Goal: Task Accomplishment & Management: Complete application form

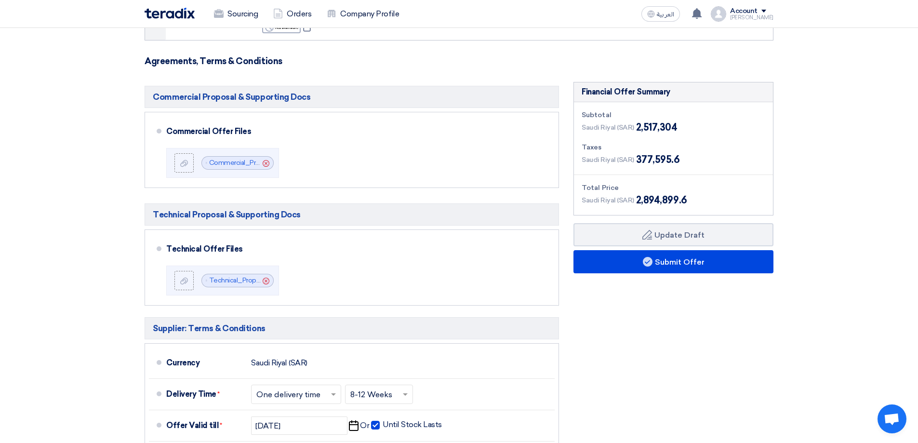
scroll to position [48, 0]
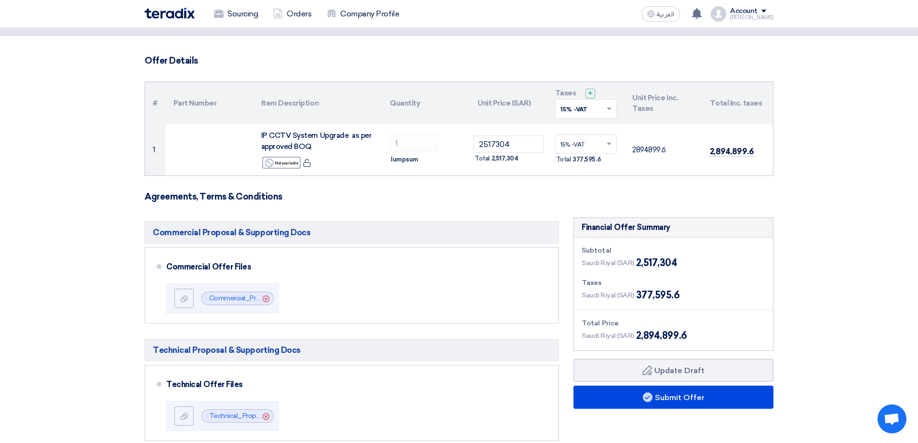
click at [827, 176] on section "Offer Details # Part Number Item Description Quantity Unit Price (SAR) Taxes + …" at bounding box center [459, 379] width 918 height 687
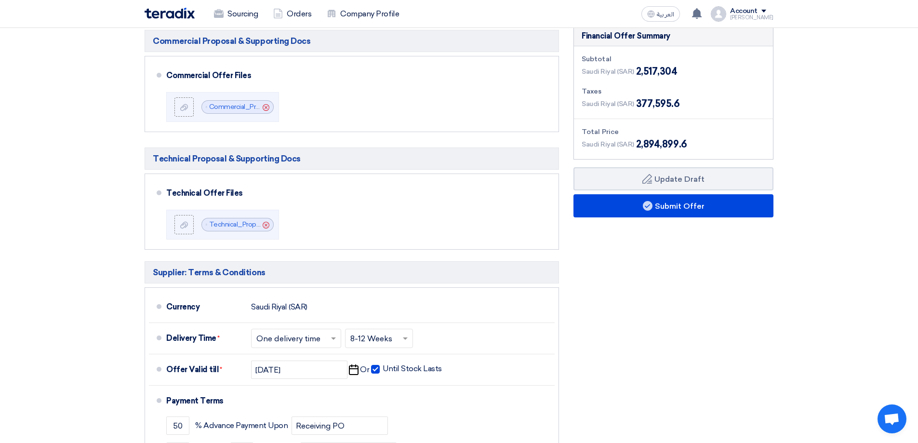
scroll to position [241, 0]
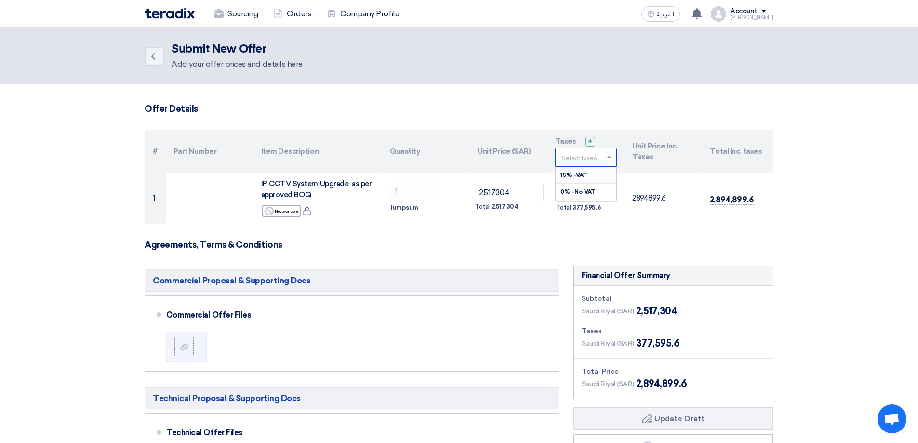
click at [603, 157] on div at bounding box center [585, 157] width 61 height 16
click at [567, 178] on span "15% -VAT" at bounding box center [573, 174] width 27 height 7
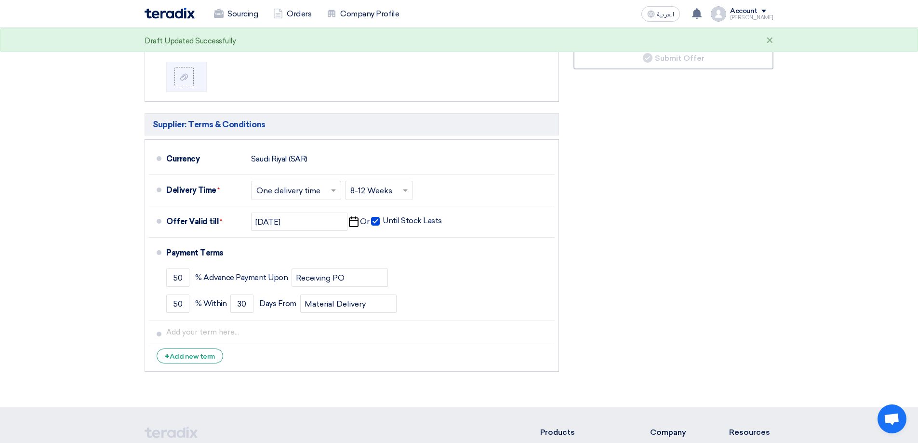
scroll to position [243, 0]
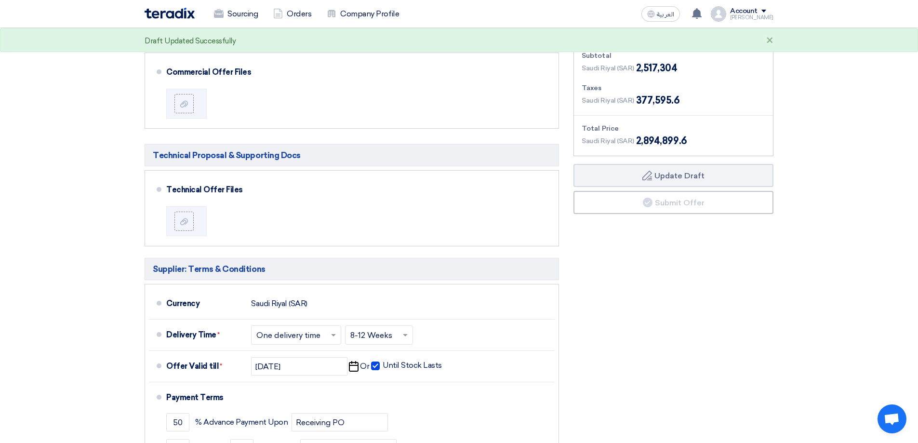
click at [863, 193] on section "Offer Details # Part Number Item Description Quantity Unit Price (SAR) Taxes + …" at bounding box center [459, 197] width 918 height 710
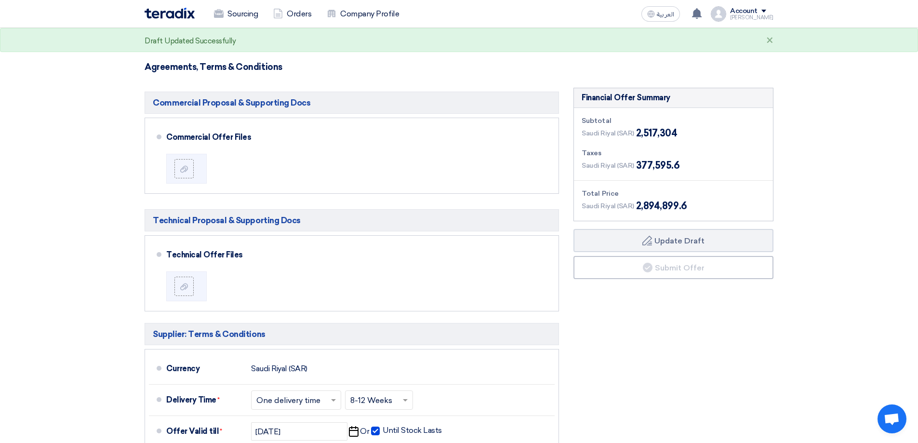
scroll to position [50, 0]
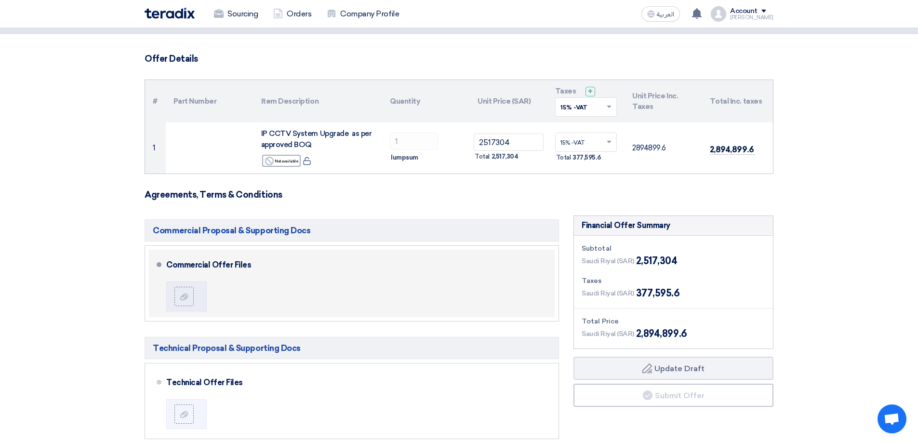
click at [360, 296] on div "Commercial Offer Files" at bounding box center [358, 283] width 384 height 60
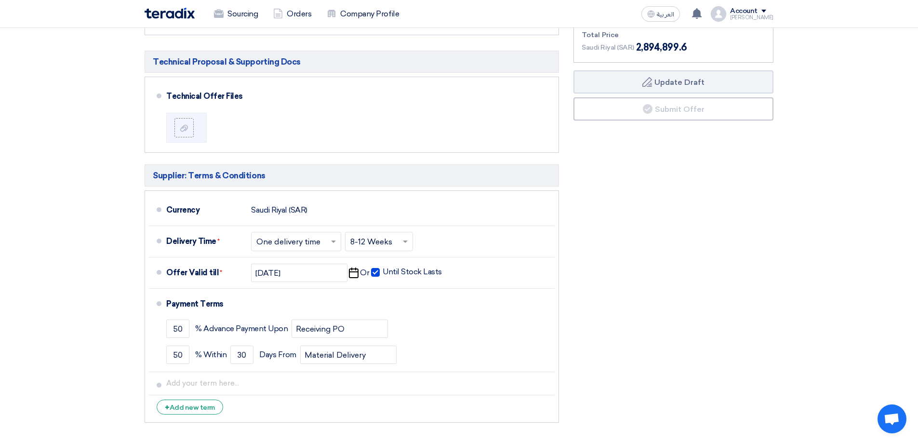
scroll to position [195, 0]
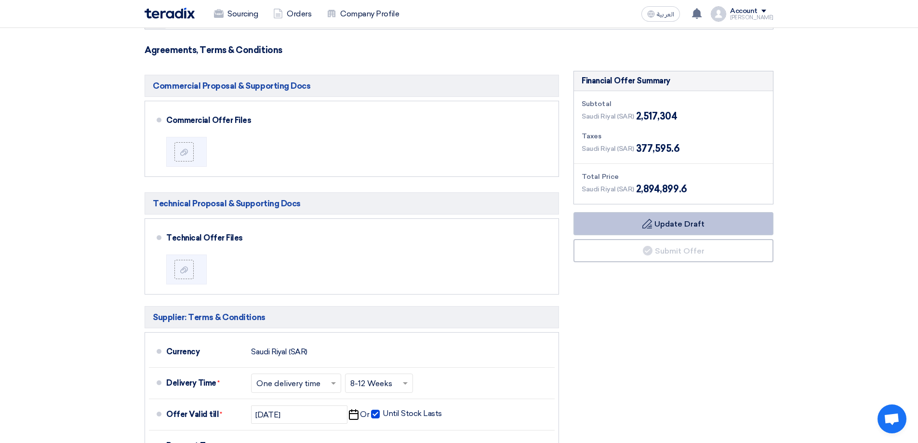
click at [678, 227] on button "Draft Update Draft" at bounding box center [673, 223] width 200 height 23
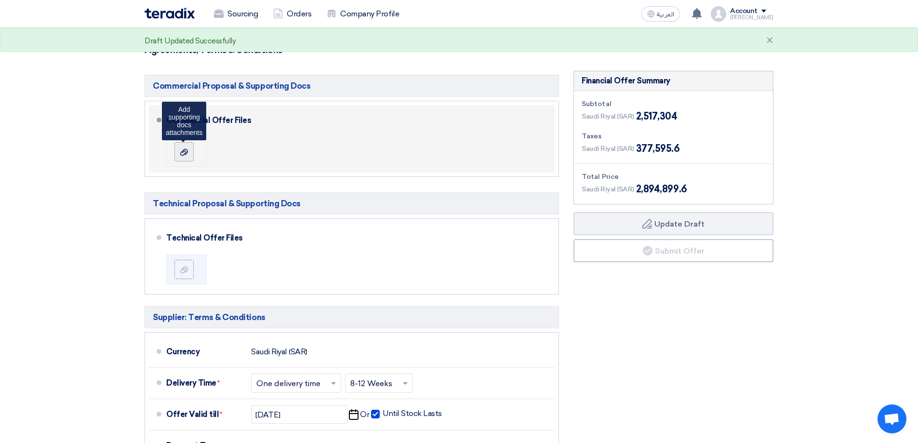
click at [187, 152] on use at bounding box center [184, 152] width 8 height 7
click at [0, 0] on input "file" at bounding box center [0, 0] width 0 height 0
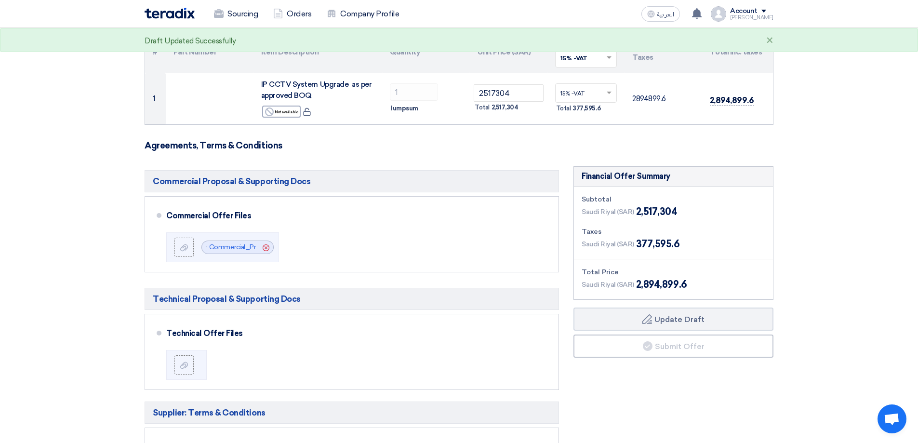
scroll to position [145, 0]
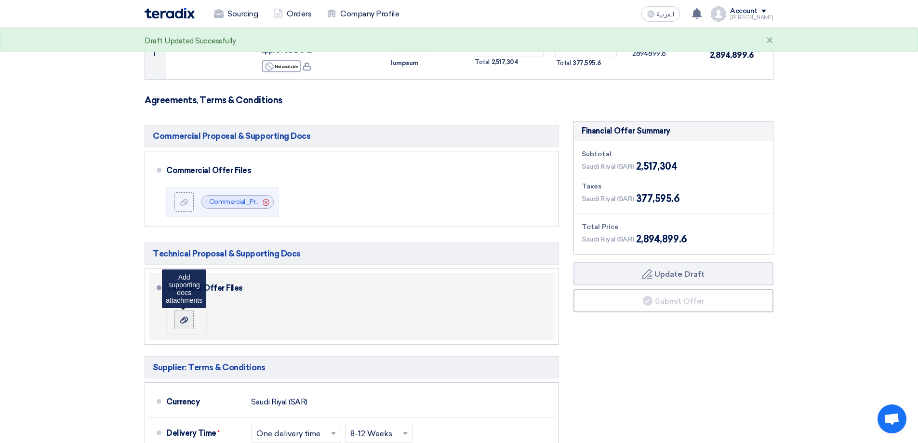
click at [184, 317] on use at bounding box center [184, 319] width 8 height 7
click at [0, 0] on input "file" at bounding box center [0, 0] width 0 height 0
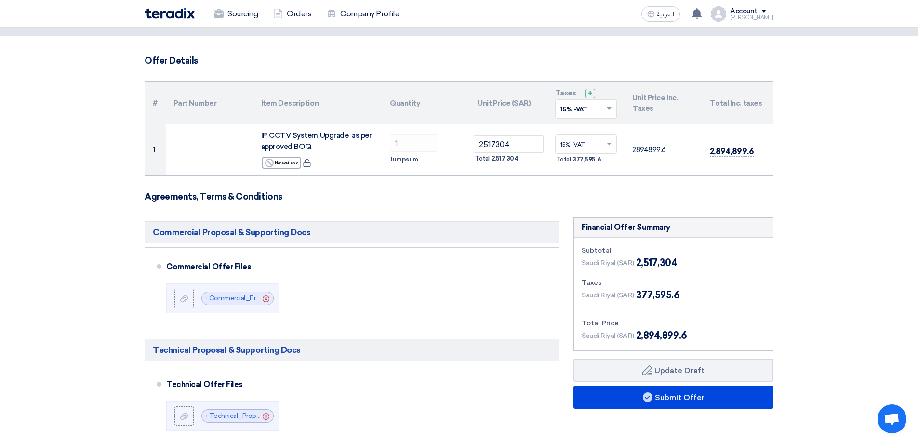
scroll to position [0, 0]
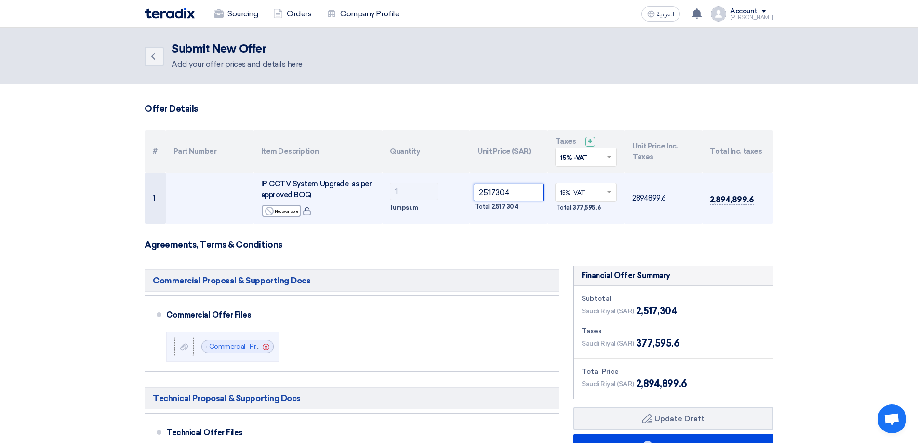
drag, startPoint x: 479, startPoint y: 191, endPoint x: 521, endPoint y: 193, distance: 42.4
click at [521, 193] on input "2517304" at bounding box center [509, 192] width 70 height 17
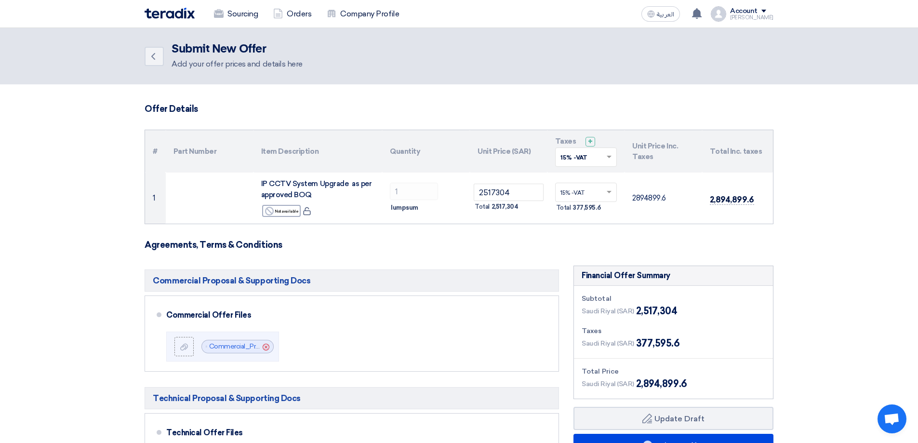
click at [826, 207] on section "Offer Details # Part Number Item Description Quantity Unit Price (SAR) Taxes + …" at bounding box center [459, 439] width 918 height 710
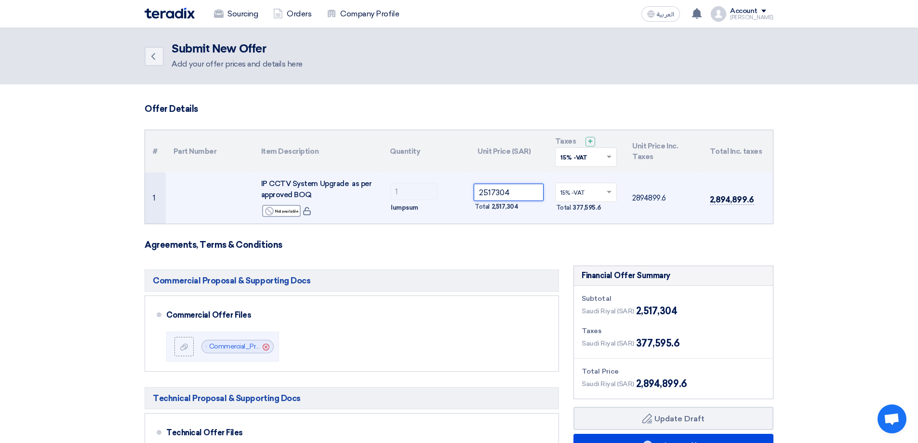
drag, startPoint x: 478, startPoint y: 191, endPoint x: 516, endPoint y: 193, distance: 37.6
click at [516, 193] on input "2517304" at bounding box center [509, 192] width 70 height 17
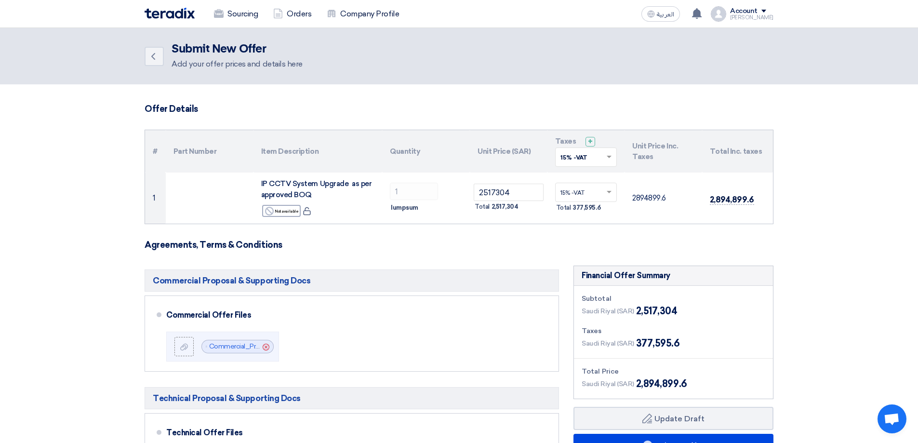
click at [835, 212] on section "Offer Details # Part Number Item Description Quantity Unit Price (SAR) Taxes + …" at bounding box center [459, 439] width 918 height 710
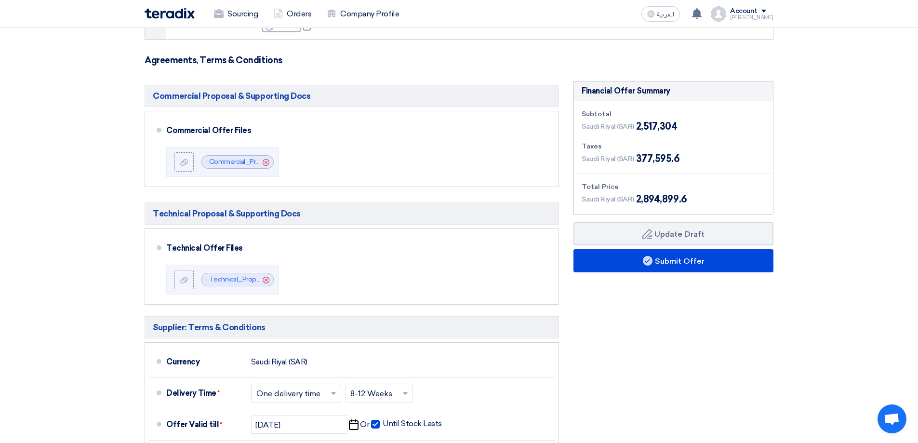
scroll to position [40, 0]
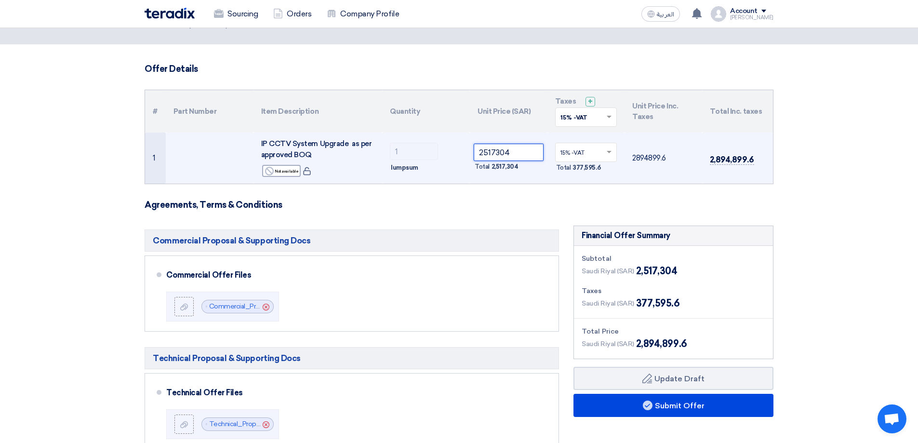
drag, startPoint x: 513, startPoint y: 151, endPoint x: 450, endPoint y: 147, distance: 62.7
click at [450, 147] on tr "1 IP CCTV System Upgrade as per approved BOQ Reject Not available 1 ×" at bounding box center [459, 157] width 628 height 51
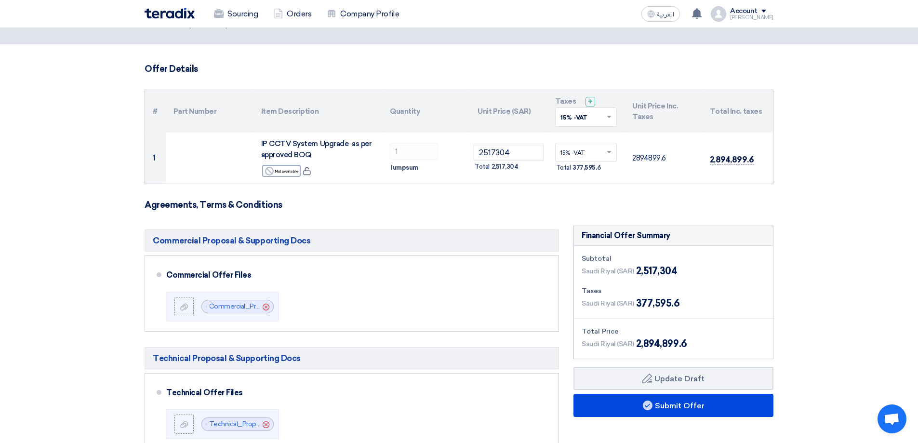
click at [814, 173] on section "Offer Details # Part Number Item Description Quantity Unit Price (SAR) Taxes + …" at bounding box center [459, 399] width 918 height 710
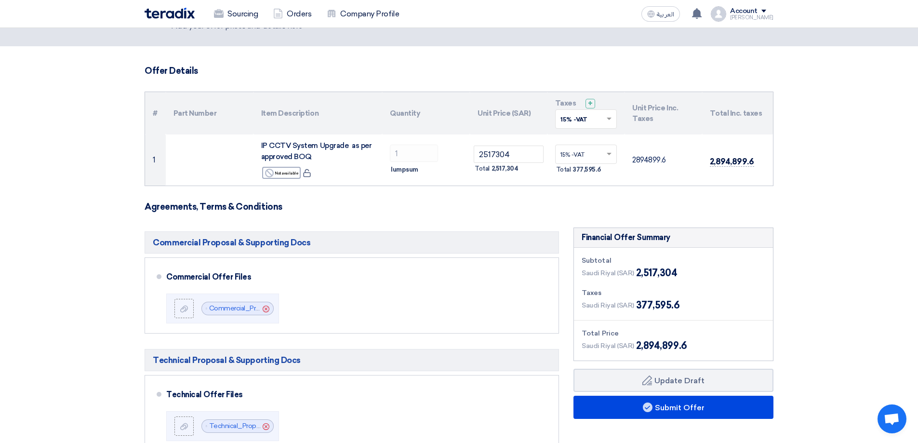
scroll to position [96, 0]
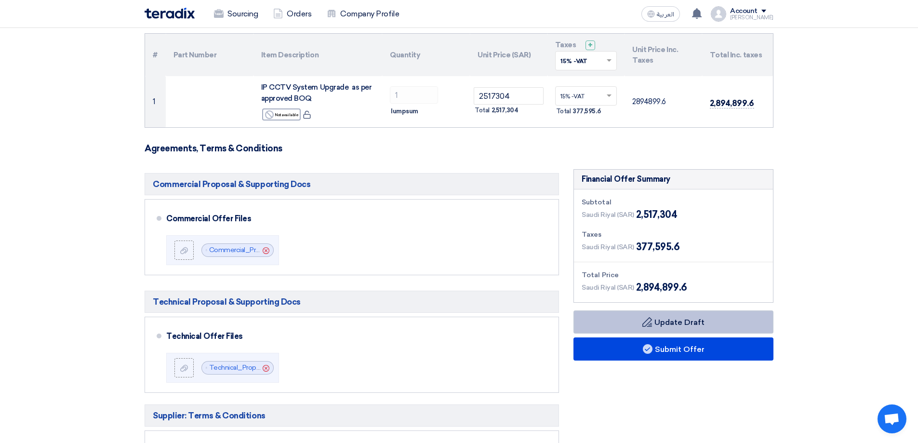
click at [690, 326] on button "Draft Update Draft" at bounding box center [673, 321] width 200 height 23
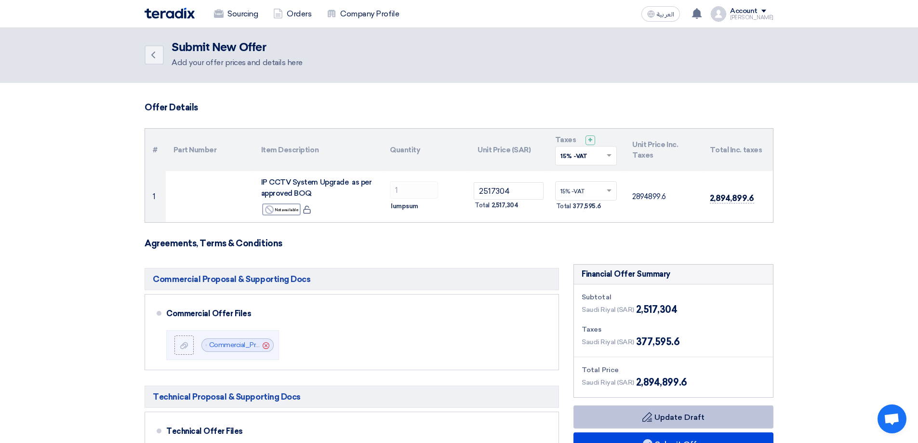
scroll to position [0, 0]
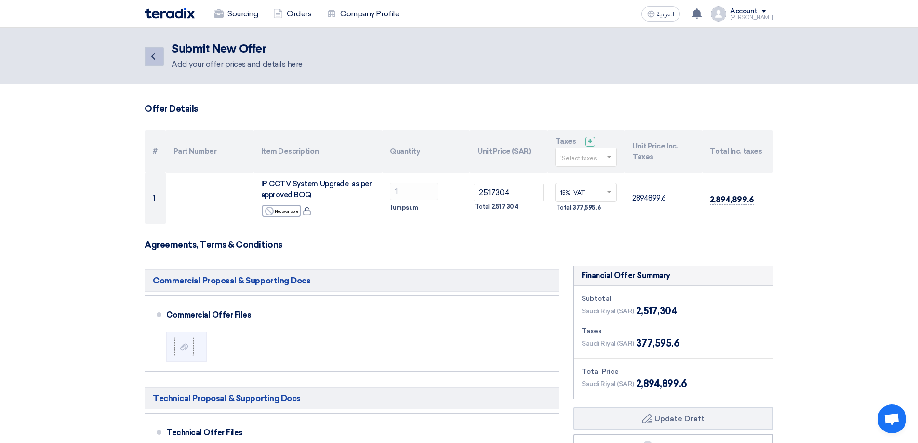
click at [157, 59] on icon "Back" at bounding box center [153, 57] width 12 height 12
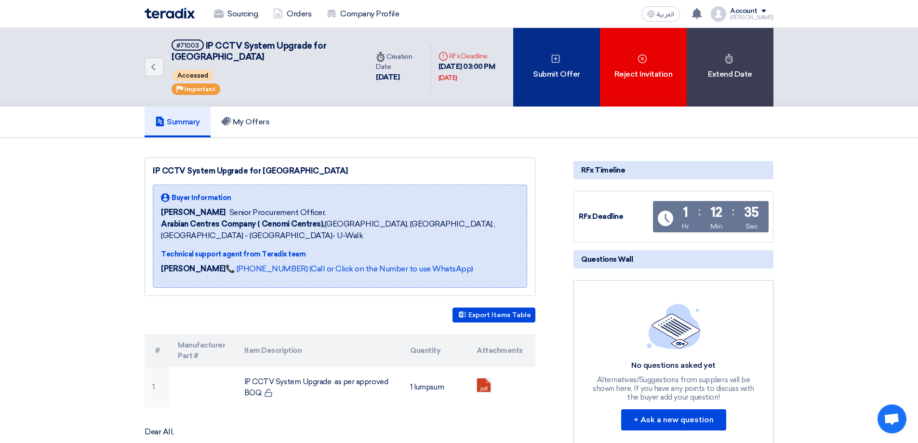
click at [552, 69] on div "Submit Offer" at bounding box center [556, 67] width 87 height 79
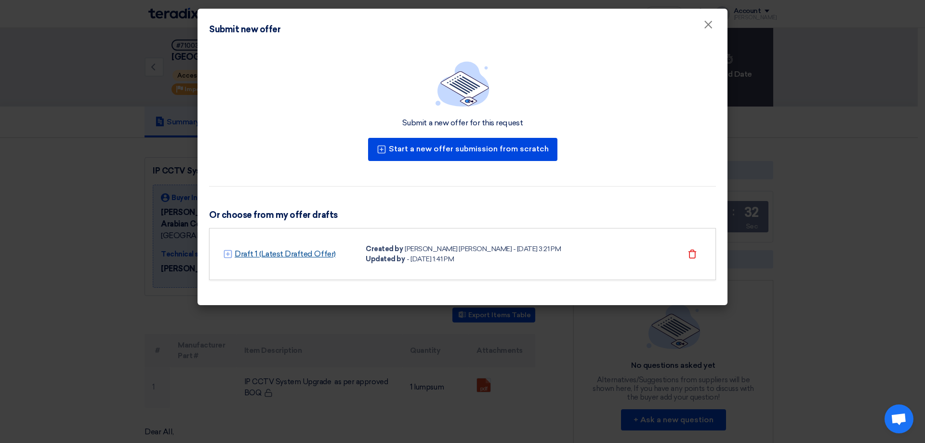
click at [275, 251] on link "Draft 1 (Latest Drafted Offer)" at bounding box center [285, 254] width 101 height 12
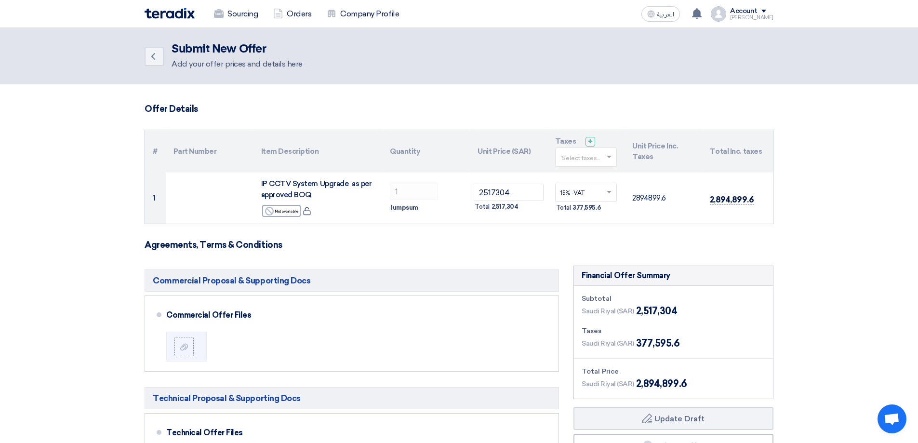
click at [571, 156] on input "text" at bounding box center [581, 158] width 42 height 16
click at [576, 178] on div "15% -VAT" at bounding box center [585, 175] width 61 height 17
click at [491, 260] on form "Offer Details # Part Number Item Description Quantity Unit Price (SAR) Taxes + …" at bounding box center [459, 434] width 629 height 660
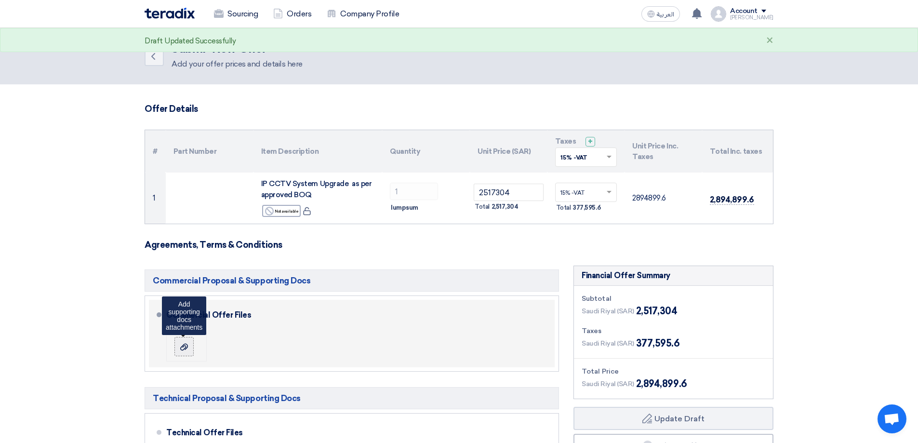
click at [182, 346] on use at bounding box center [184, 346] width 8 height 7
click at [0, 0] on input "file" at bounding box center [0, 0] width 0 height 0
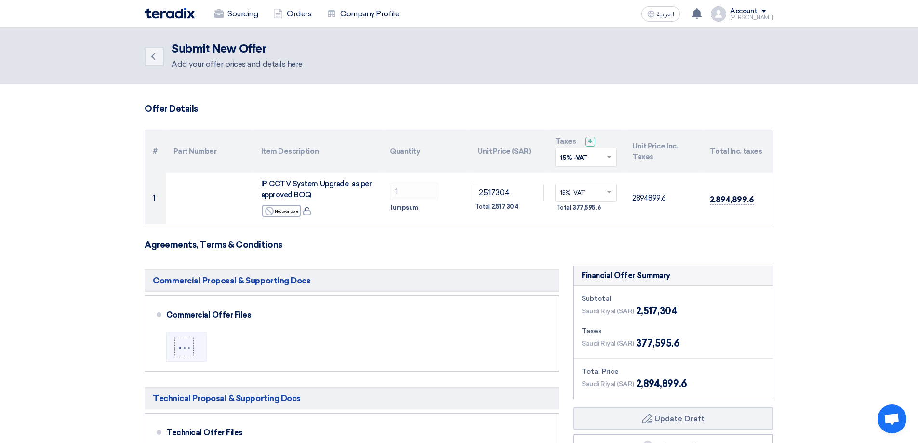
click at [568, 256] on form "Offer Details # Part Number Item Description Quantity Unit Price (SAR) Taxes + …" at bounding box center [459, 434] width 629 height 660
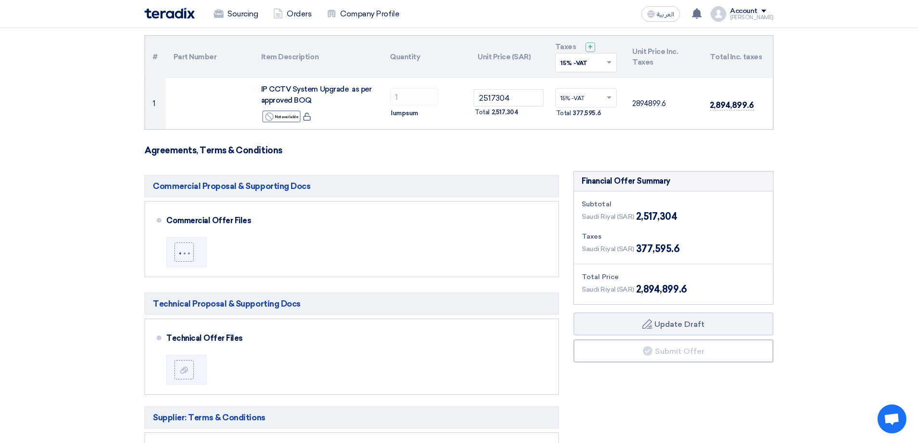
scroll to position [96, 0]
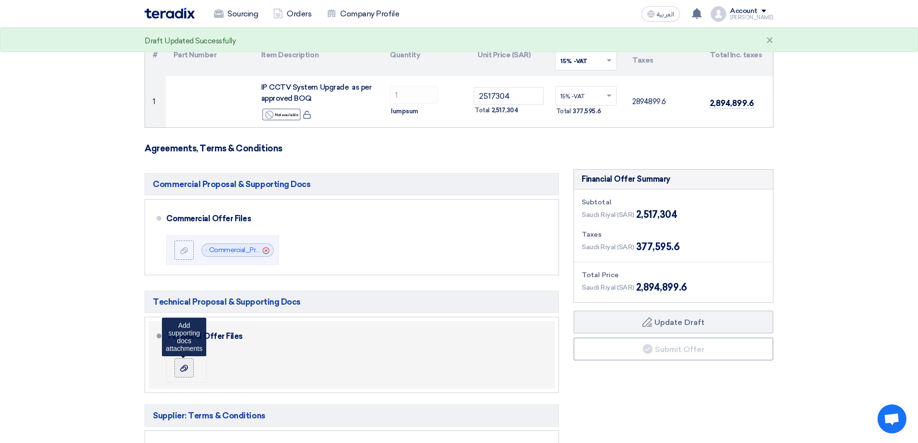
click at [182, 369] on icon at bounding box center [184, 368] width 8 height 8
click at [0, 0] on input "file" at bounding box center [0, 0] width 0 height 0
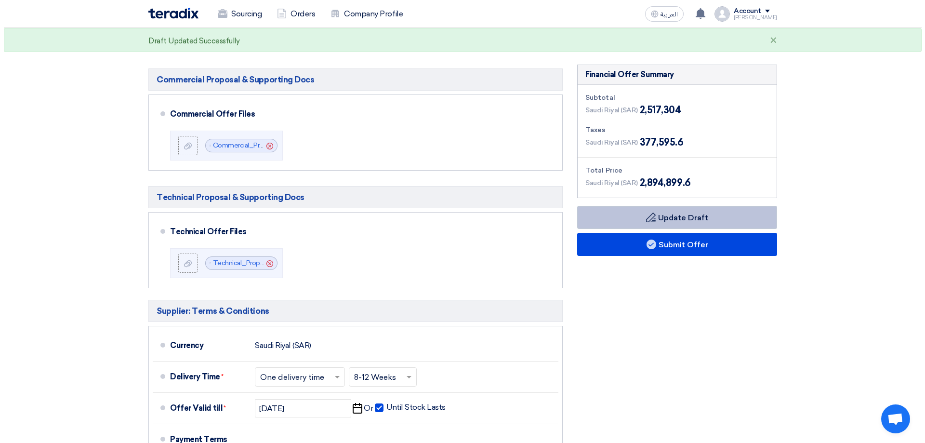
scroll to position [193, 0]
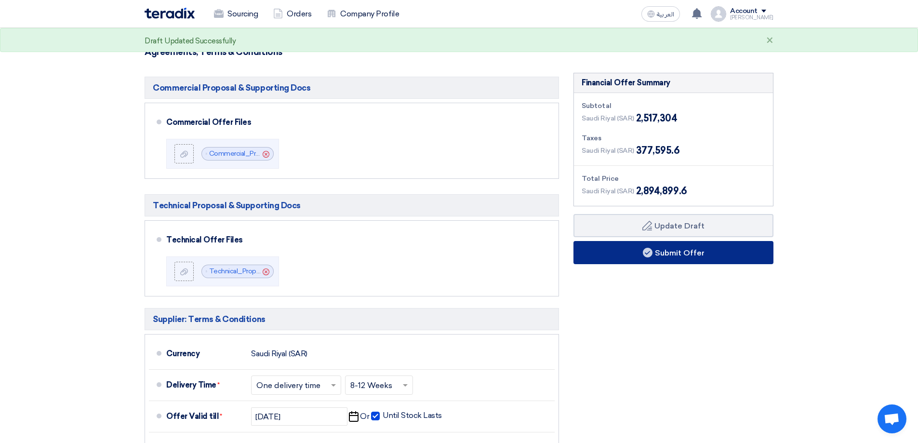
click at [694, 249] on button "Submit Offer" at bounding box center [673, 252] width 200 height 23
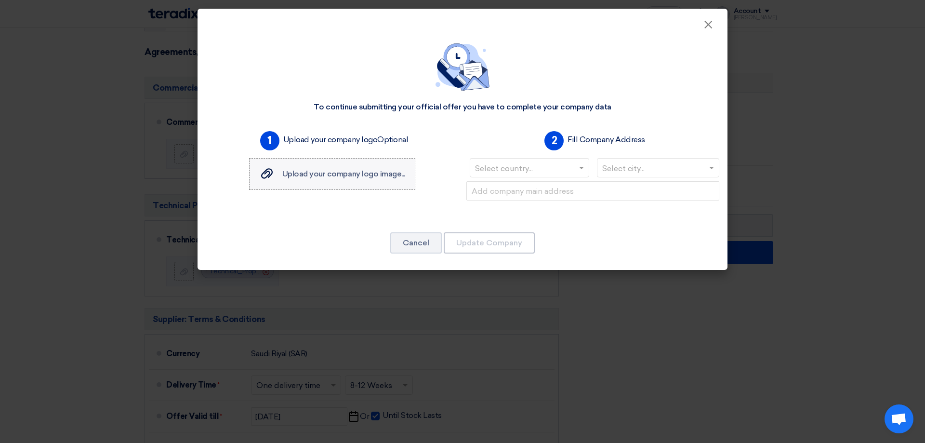
click at [308, 177] on span "Upload your company logo image..." at bounding box center [343, 173] width 123 height 9
click at [0, 0] on input "Upload your company logo image... Upload your company logo image..." at bounding box center [0, 0] width 0 height 0
click at [573, 164] on input "text" at bounding box center [524, 169] width 99 height 16
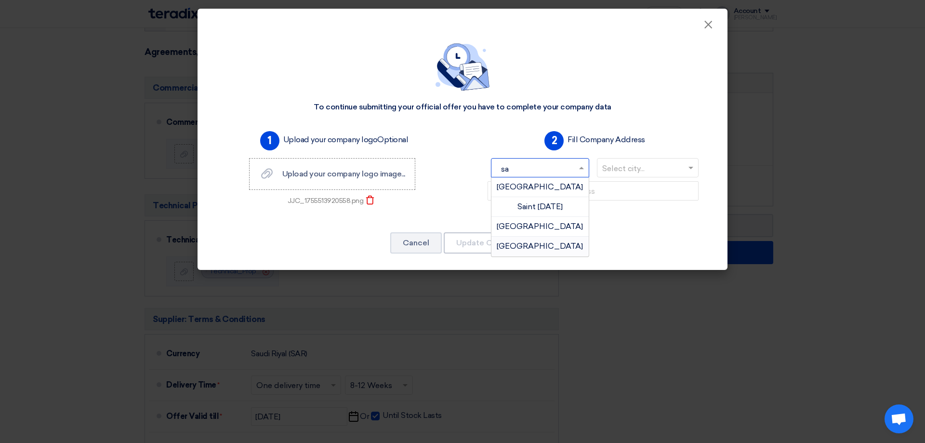
type input "sau"
click at [536, 190] on span "Saudi Arabia" at bounding box center [540, 186] width 86 height 9
click at [653, 167] on input "text" at bounding box center [653, 169] width 103 height 16
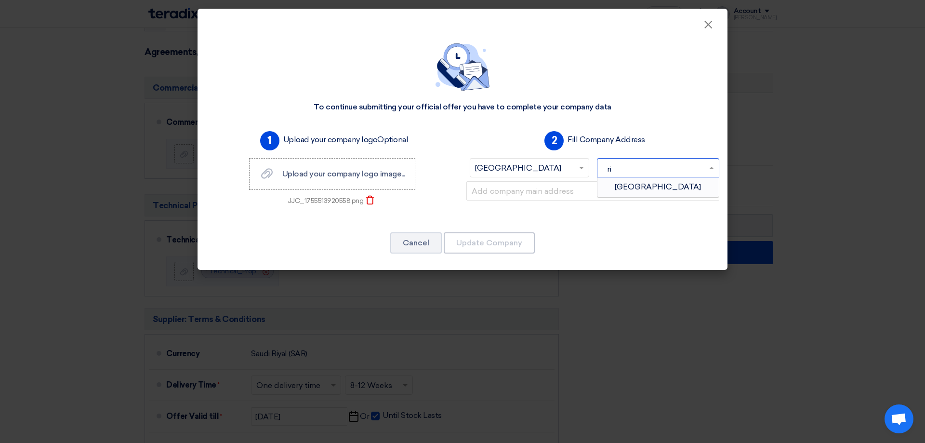
type input "riy"
click at [649, 189] on span "Riyadh" at bounding box center [658, 186] width 86 height 9
click at [523, 191] on input "text" at bounding box center [592, 190] width 253 height 19
click at [505, 191] on input "text" at bounding box center [592, 190] width 253 height 19
click at [518, 189] on input "text" at bounding box center [592, 190] width 253 height 19
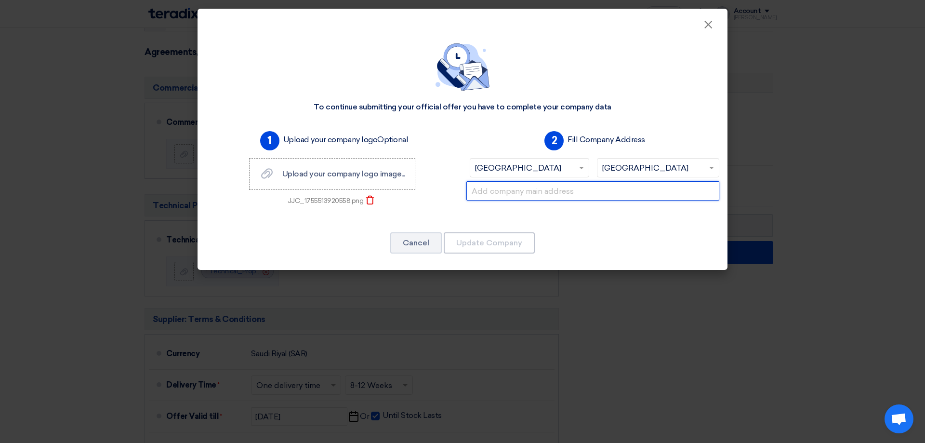
paste input "Building No. 45, Sheikh Abdullah Al-Anqari Street (West), Al Warood District, R…"
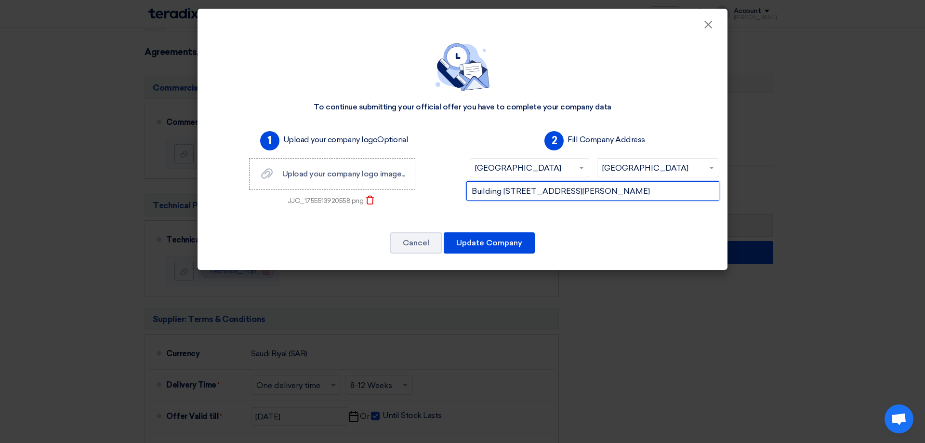
scroll to position [0, 147]
type input "Building No. 45, Sheikh Abdullah Al-Anqari Street (West), Al Warood District, R…"
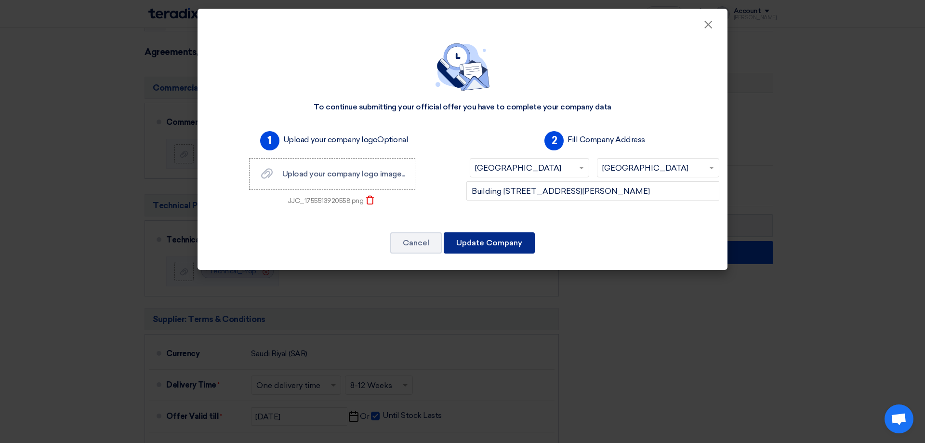
click at [483, 246] on button "Update Company" at bounding box center [489, 242] width 91 height 21
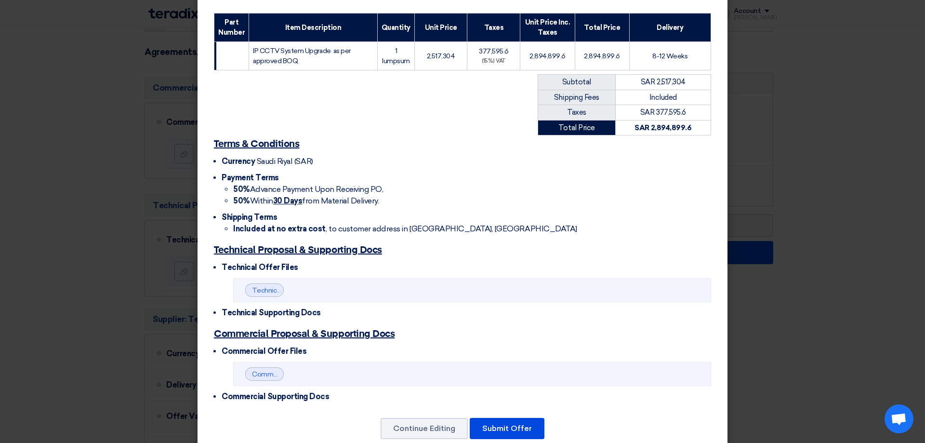
scroll to position [210, 0]
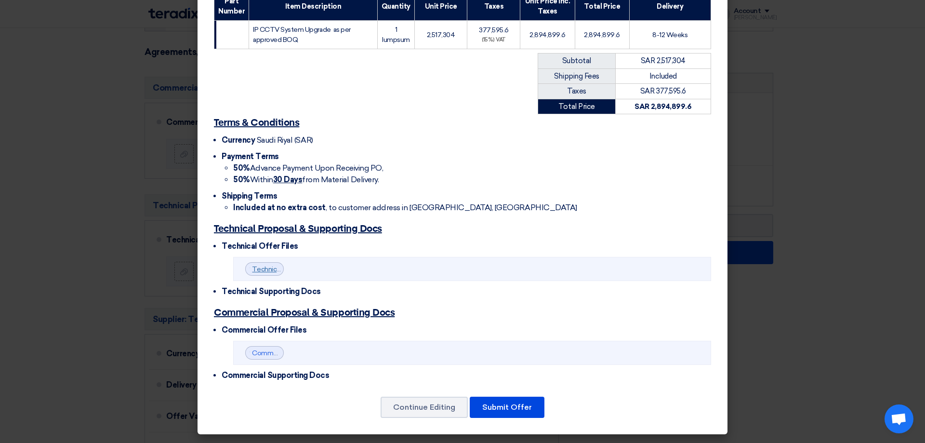
click at [264, 269] on link "Technical_Proposal_QT_R_Makkah_Mall_IPCCTV_Upgrade_Project_1755513893626.pdf" at bounding box center [390, 269] width 276 height 8
click at [259, 350] on link "Commercial_Proposal_QT_R_Makkah_Mall_IPCCTV_Upgrade_Project_1755513881028.pdf" at bounding box center [392, 353] width 281 height 8
click at [498, 409] on button "Submit Offer" at bounding box center [507, 406] width 75 height 21
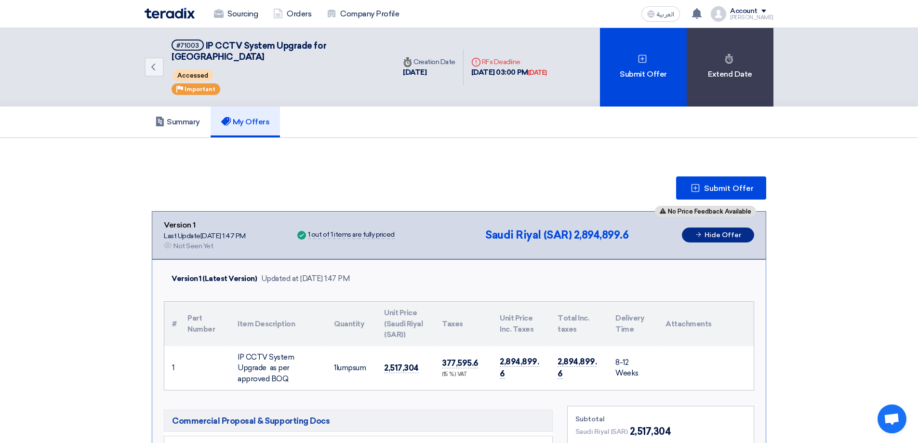
click at [733, 227] on button "Hide Offer" at bounding box center [718, 234] width 72 height 15
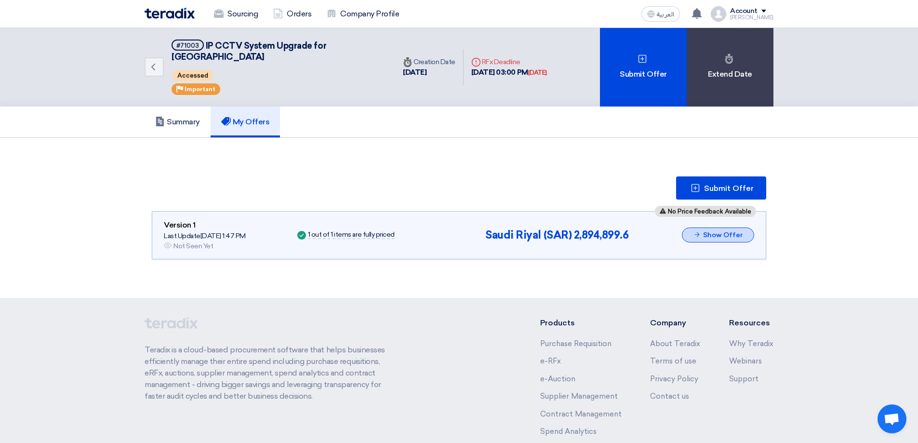
click at [733, 227] on button "Show Offer" at bounding box center [718, 234] width 72 height 15
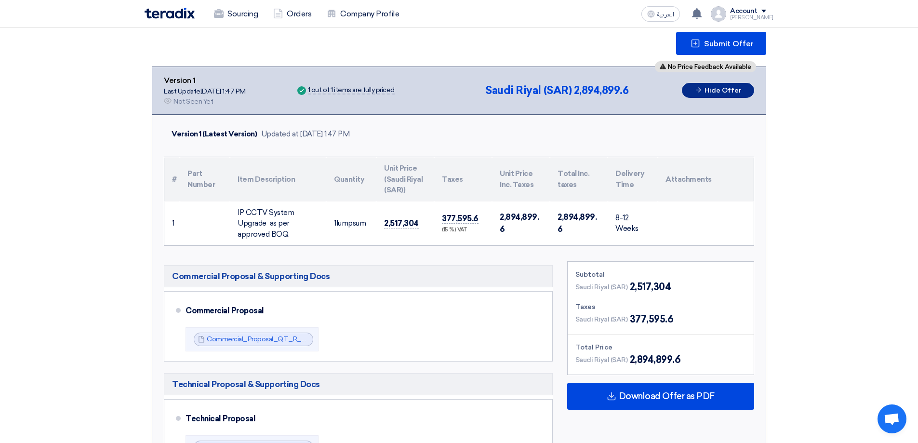
scroll to position [337, 0]
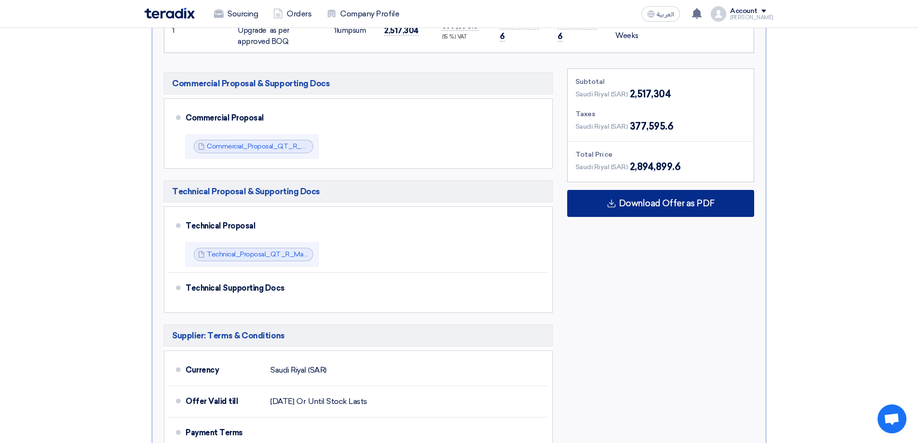
click at [664, 199] on span "Download Offer as PDF" at bounding box center [666, 203] width 96 height 9
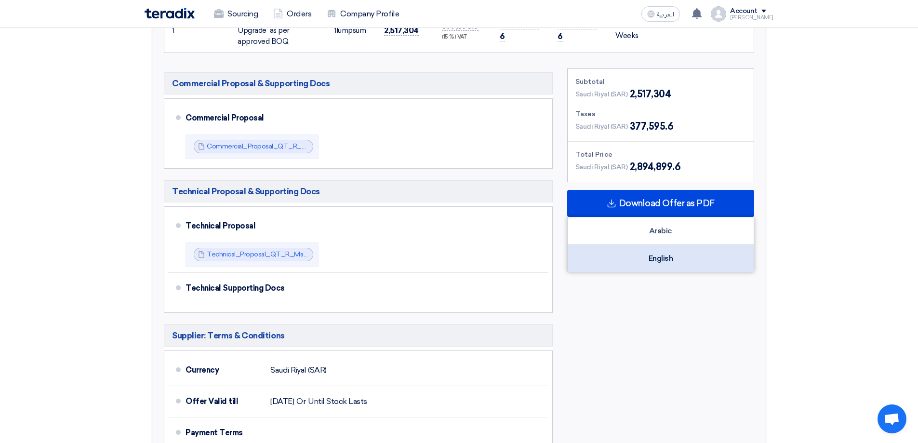
click at [666, 247] on div "English" at bounding box center [660, 258] width 186 height 27
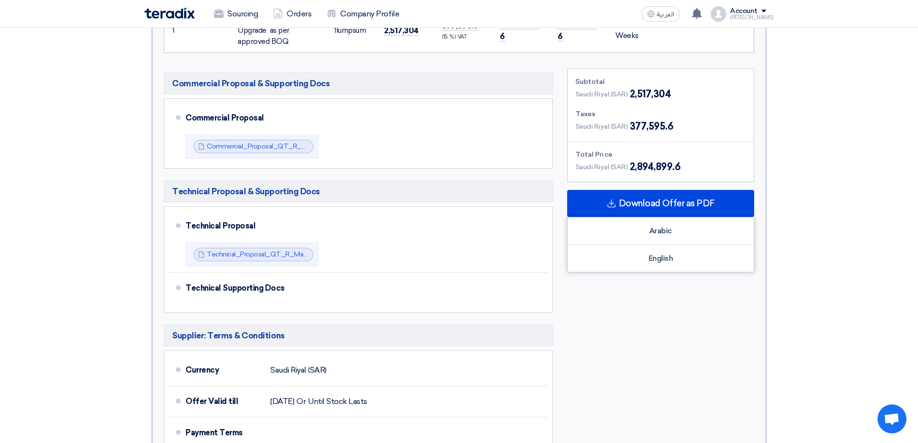
click at [646, 296] on div "Subtotal Saudi Riyal (SAR) 2,517,304 Taxes Saudi Riyal (SAR) 377,595.6 Total Pr…" at bounding box center [660, 283] width 201 height 431
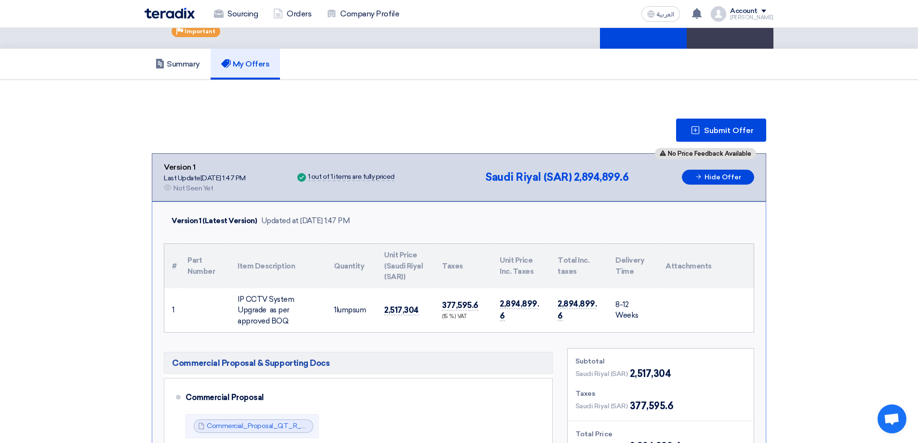
scroll to position [0, 0]
